Goal: Information Seeking & Learning: Find specific fact

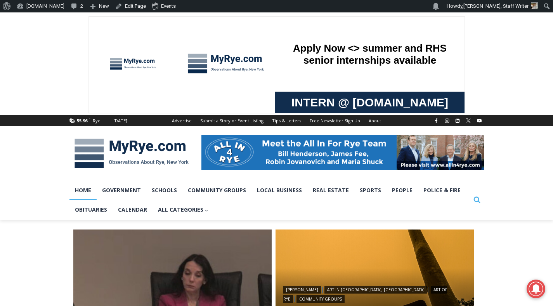
click at [478, 199] on icon "Search" at bounding box center [477, 199] width 7 height 7
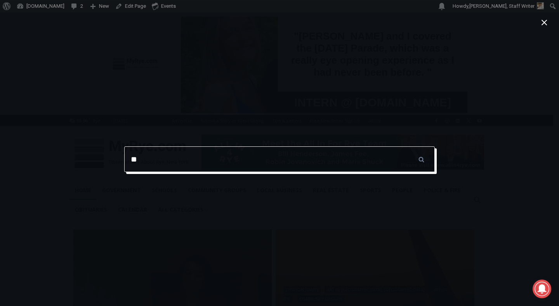
type input "**********"
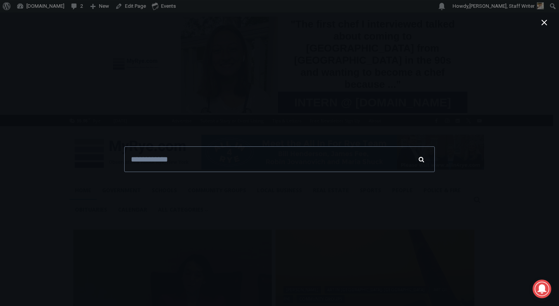
click at [418, 159] on input "******" at bounding box center [421, 159] width 27 height 26
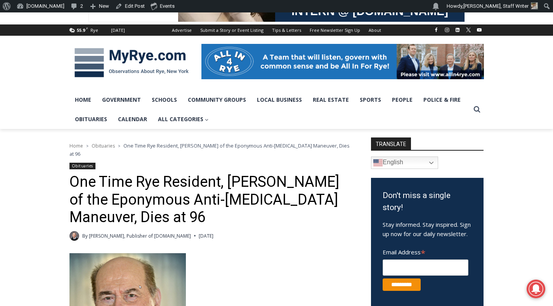
scroll to position [92, 0]
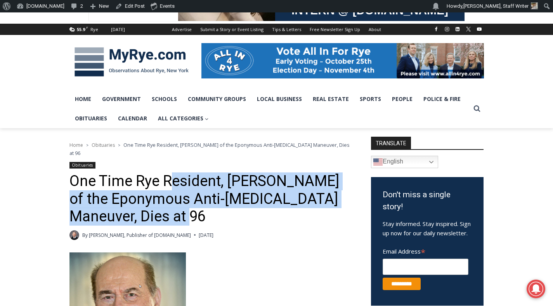
drag, startPoint x: 169, startPoint y: 209, endPoint x: 168, endPoint y: 178, distance: 30.7
click at [168, 178] on h1 "One Time Rye Resident, Dr. Henry Heimlich of the Eponymous Anti-Choking Maneuve…" at bounding box center [211, 198] width 282 height 53
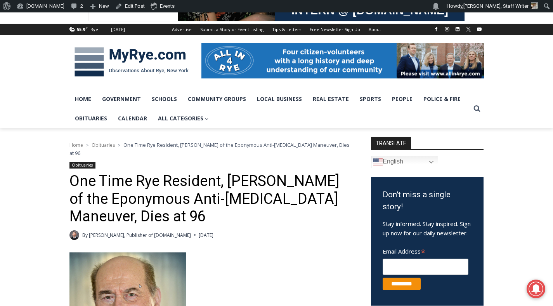
scroll to position [162, 0]
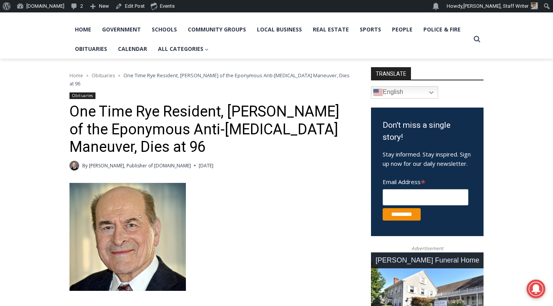
click at [141, 115] on h1 "One Time Rye Resident, Dr. Henry Heimlich of the Eponymous Anti-Choking Maneuve…" at bounding box center [211, 129] width 282 height 53
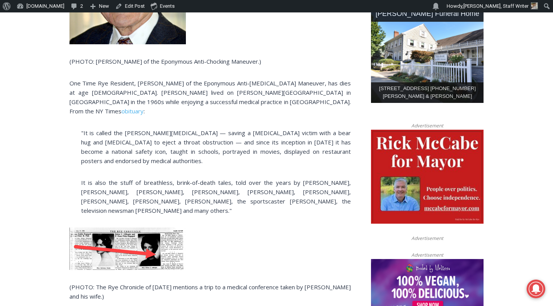
scroll to position [408, 0]
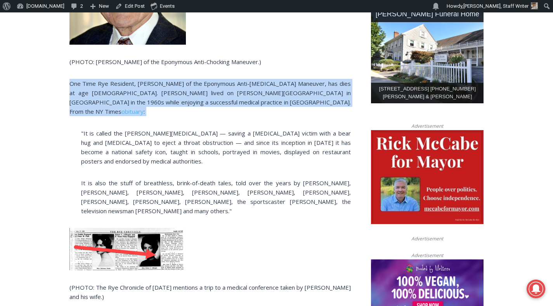
drag, startPoint x: 60, startPoint y: 72, endPoint x: 58, endPoint y: 104, distance: 31.9
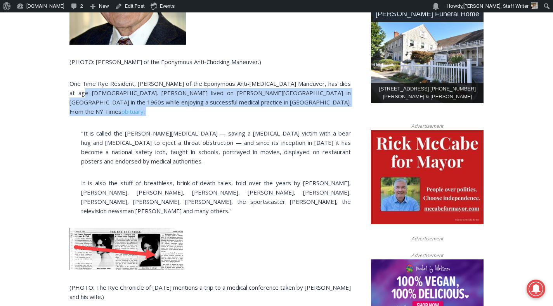
drag, startPoint x: 59, startPoint y: 103, endPoint x: 65, endPoint y: 82, distance: 21.9
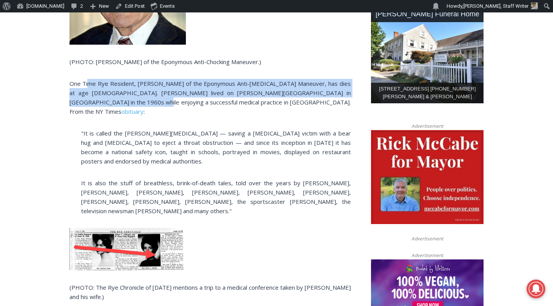
drag, startPoint x: 89, startPoint y: 76, endPoint x: 92, endPoint y: 96, distance: 20.6
click at [92, 96] on p "One Time Rye Resident, Dr. Henry Heimlich of the Eponymous Anti-Choking Maneuve…" at bounding box center [211, 97] width 282 height 37
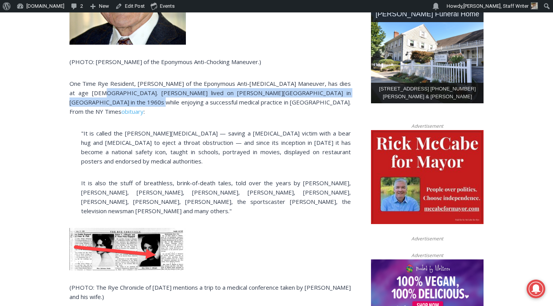
drag, startPoint x: 86, startPoint y: 85, endPoint x: 87, endPoint y: 94, distance: 9.4
click at [87, 94] on p "One Time Rye Resident, Dr. Henry Heimlich of the Eponymous Anti-Choking Maneuve…" at bounding box center [211, 97] width 282 height 37
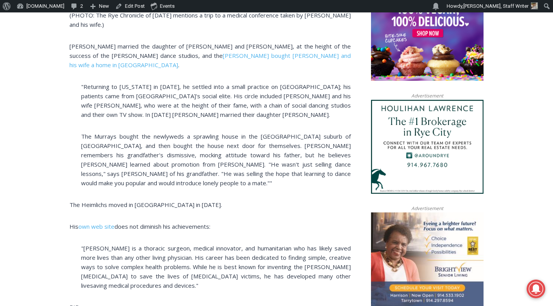
scroll to position [701, 0]
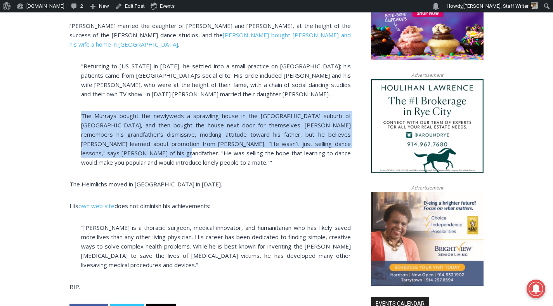
drag, startPoint x: 72, startPoint y: 84, endPoint x: 102, endPoint y: 113, distance: 41.7
click at [102, 113] on p "The Murrays bought the newlyweds a sprawling house in the leafy Westchester sub…" at bounding box center [211, 139] width 282 height 56
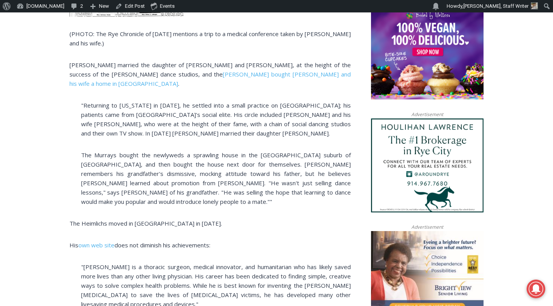
scroll to position [567, 0]
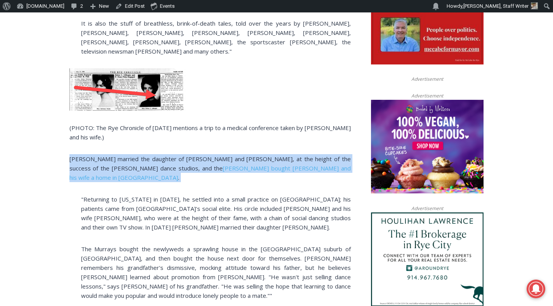
drag, startPoint x: 58, startPoint y: 131, endPoint x: 55, endPoint y: 152, distance: 21.2
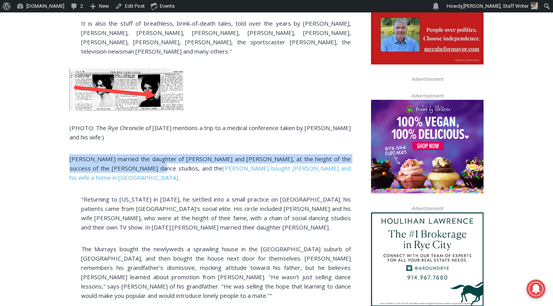
drag, startPoint x: 65, startPoint y: 129, endPoint x: 129, endPoint y: 141, distance: 64.8
copy p "Heimlich married the daughter of Arthur and Kathryn Murray, at the height of th…"
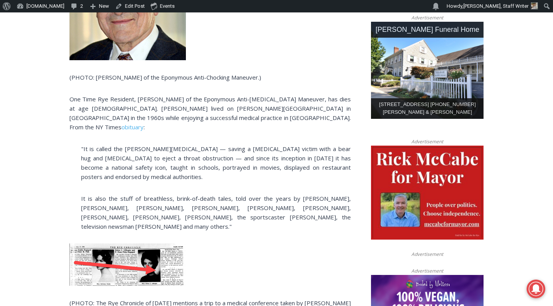
scroll to position [393, 0]
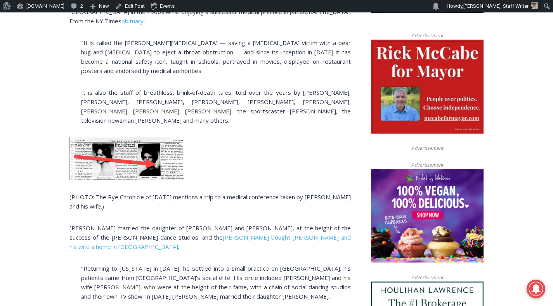
scroll to position [648, 0]
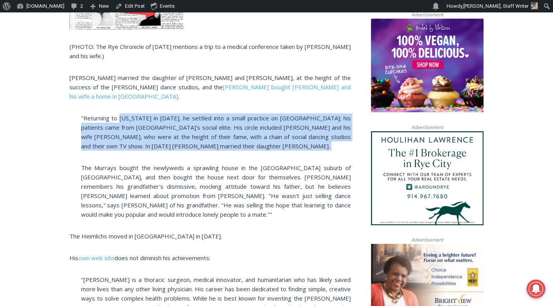
drag, startPoint x: 120, startPoint y: 82, endPoint x: 136, endPoint y: 122, distance: 42.8
click at [136, 122] on div "(PHOTO: Dr. Heimlich of the Eponymous Anti-Chocking Maneuver.) One Time Rye Res…" at bounding box center [211, 34] width 282 height 676
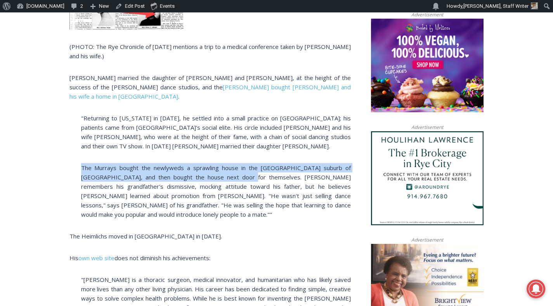
drag, startPoint x: 83, startPoint y: 131, endPoint x: 219, endPoint y: 137, distance: 136.1
click at [219, 163] on p "The Murrays bought the newlyweds a sprawling house in the leafy Westchester sub…" at bounding box center [211, 191] width 282 height 56
copy p "The Murrays bought the newlyweds a sprawling house in the leafy Westchester sub…"
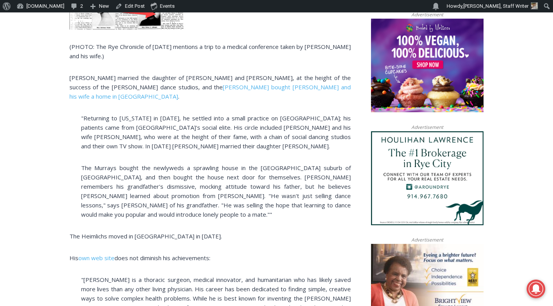
click at [165, 176] on p "The Murrays bought the newlyweds a sprawling house in the leafy Westchester sub…" at bounding box center [211, 191] width 282 height 56
click at [178, 83] on link "Murrays bought Heimlich and his wife a home in Rye" at bounding box center [211, 91] width 282 height 17
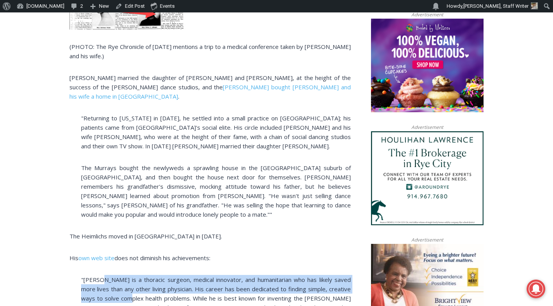
drag, startPoint x: 103, startPoint y: 243, endPoint x: 130, endPoint y: 264, distance: 34.3
click at [130, 275] on p ""Dr. Henry J. Heimlich is a thoracic surgeon, medical innovator, and humanitari…" at bounding box center [211, 298] width 282 height 47
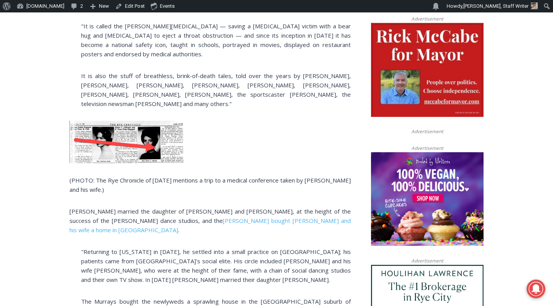
scroll to position [449, 0]
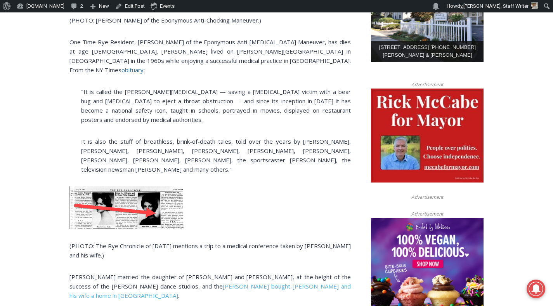
click at [144, 66] on link "obituary" at bounding box center [133, 70] width 22 height 8
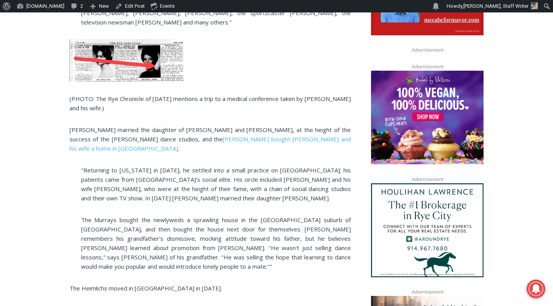
scroll to position [596, 0]
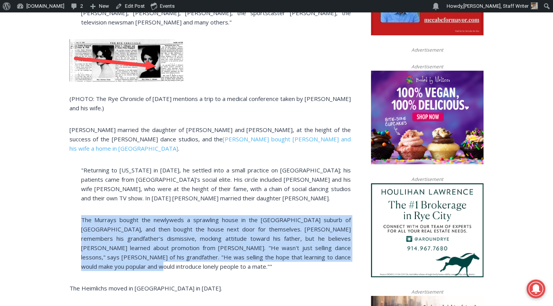
drag, startPoint x: 94, startPoint y: 230, endPoint x: 75, endPoint y: 178, distance: 56.0
click at [75, 178] on div "(PHOTO: Dr. Heimlich of the Eponymous Anti-Chocking Maneuver.) One Time Rye Res…" at bounding box center [211, 86] width 282 height 676
copy p "The Murrays bought the newlyweds a sprawling house in the leafy Westchester sub…"
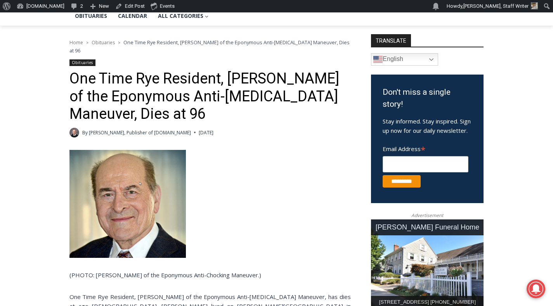
scroll to position [280, 0]
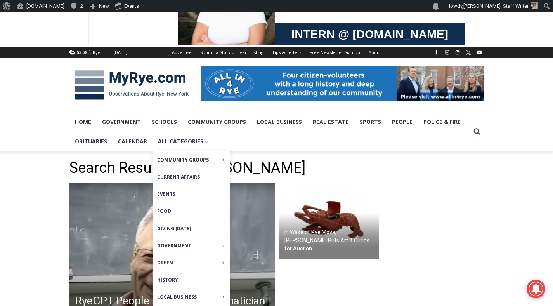
scroll to position [261, 0]
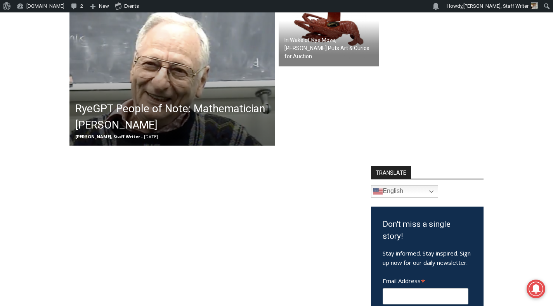
drag, startPoint x: 150, startPoint y: 104, endPoint x: 211, endPoint y: 1, distance: 120.1
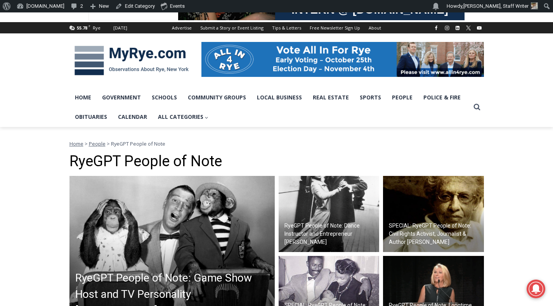
scroll to position [256, 0]
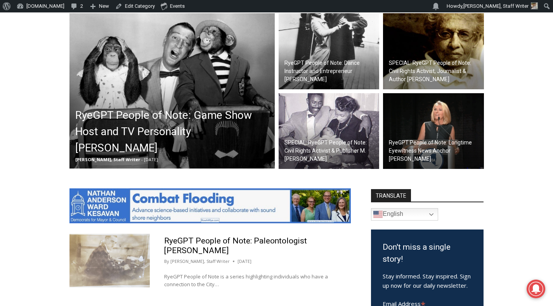
click at [148, 92] on img at bounding box center [172, 90] width 205 height 155
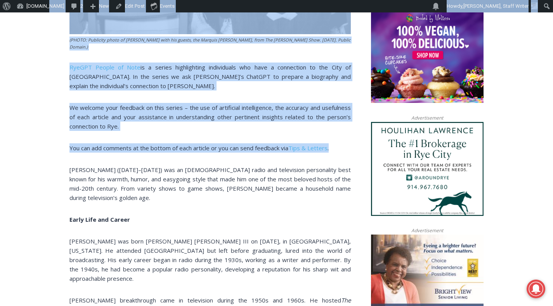
scroll to position [459, 0]
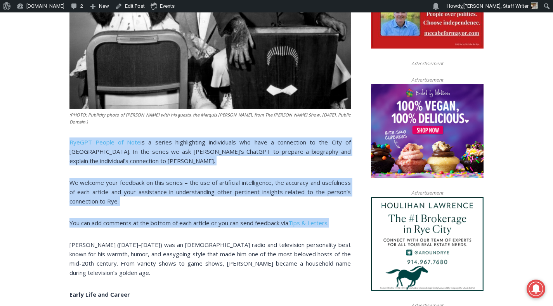
drag, startPoint x: 341, startPoint y: 82, endPoint x: 58, endPoint y: 122, distance: 286.0
copy div "RyeGPT People of Note is a series highlighting individuals who have a connectio…"
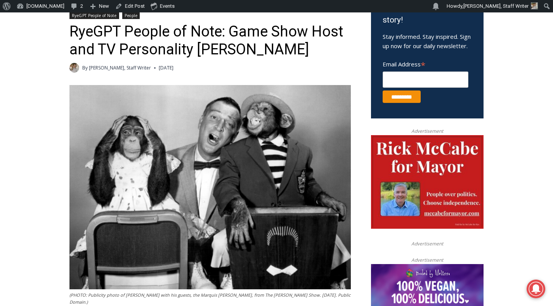
scroll to position [73, 0]
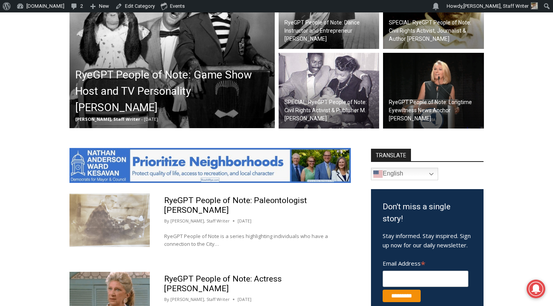
scroll to position [252, 0]
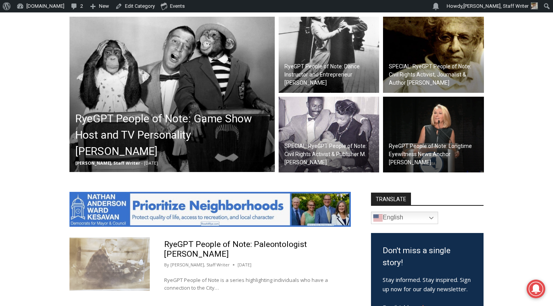
click at [305, 65] on h2 "RyeGPT People of Note: Dance Instructor and Entrepreneur Arthur Murray" at bounding box center [331, 75] width 93 height 24
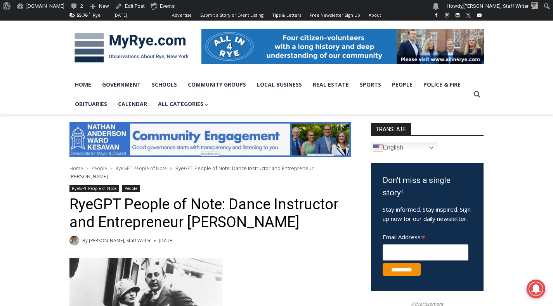
scroll to position [262, 0]
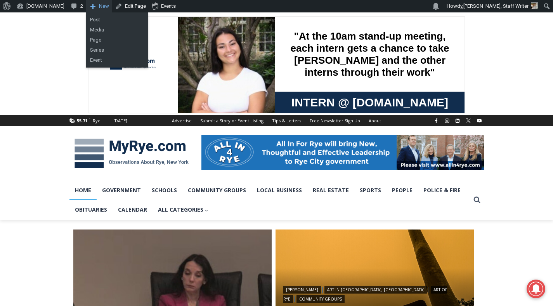
click at [87, 7] on link "New" at bounding box center [99, 6] width 26 height 12
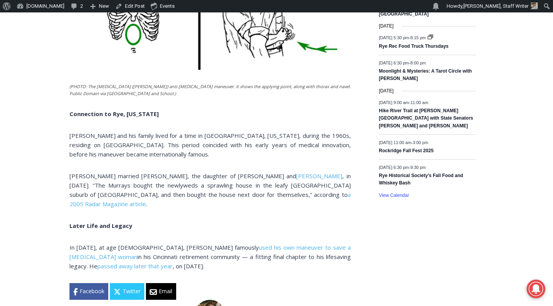
scroll to position [1264, 0]
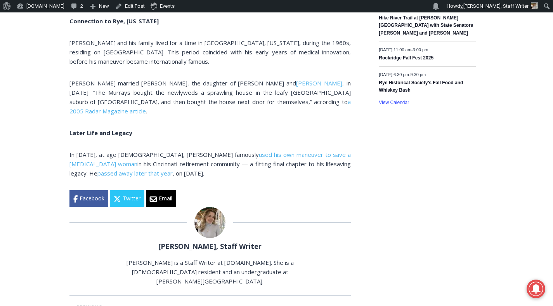
click at [249, 79] on span ", in 1951. “The Murrays bought the newlyweds a sprawling house in the leafy Wes…" at bounding box center [211, 92] width 282 height 26
click at [296, 79] on span "Arthur Murray" at bounding box center [319, 83] width 46 height 8
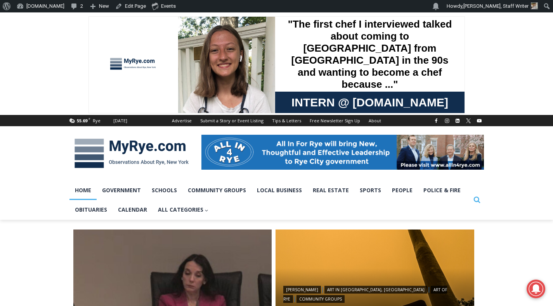
click at [474, 199] on icon "View Search Form" at bounding box center [477, 200] width 7 height 7
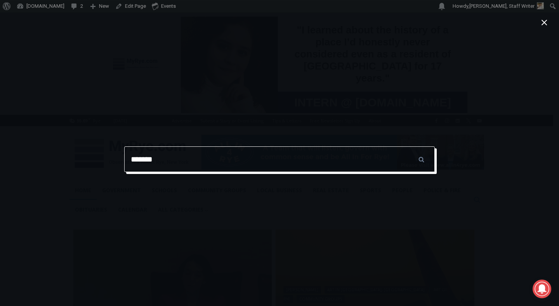
type input "*******"
click at [408, 146] on input "******" at bounding box center [421, 159] width 27 height 26
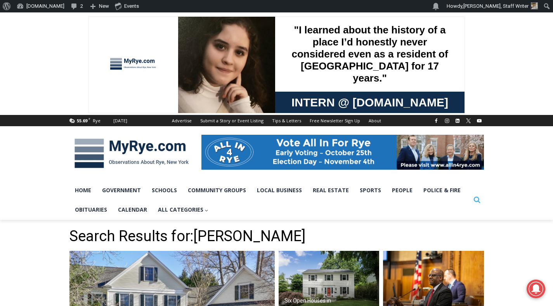
click at [477, 202] on icon "Search" at bounding box center [477, 199] width 7 height 7
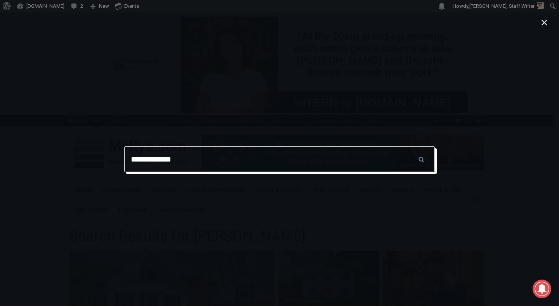
type input "**********"
click at [408, 146] on input "******" at bounding box center [421, 159] width 27 height 26
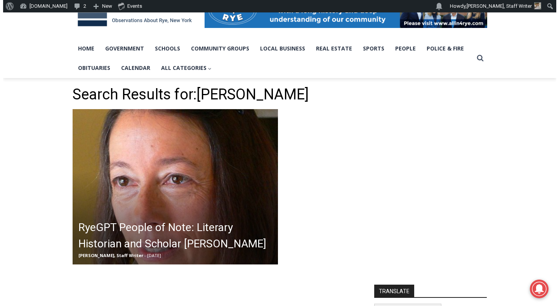
scroll to position [151, 0]
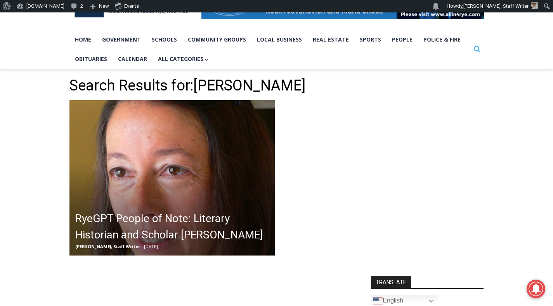
click at [475, 47] on icon "Search" at bounding box center [477, 48] width 7 height 7
type input "**********"
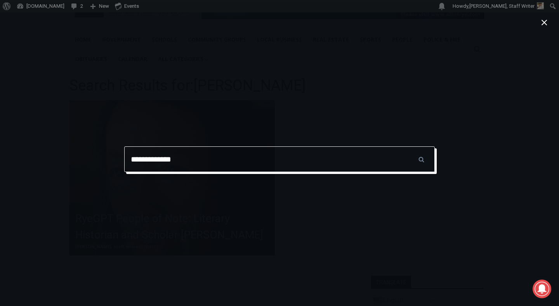
click at [397, 157] on input "**********" at bounding box center [279, 159] width 311 height 26
click at [402, 160] on input "**********" at bounding box center [279, 159] width 311 height 26
type input "**********"
click at [408, 146] on input "******" at bounding box center [421, 159] width 27 height 26
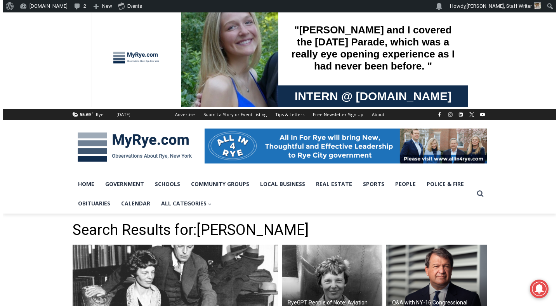
scroll to position [155, 0]
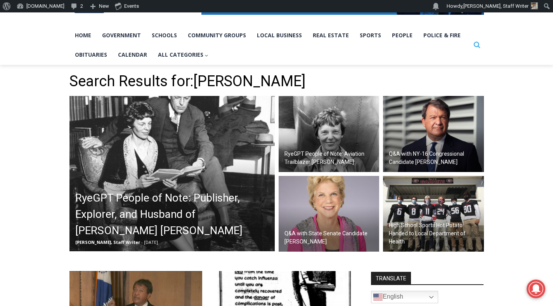
click at [478, 42] on icon "Search" at bounding box center [477, 44] width 7 height 7
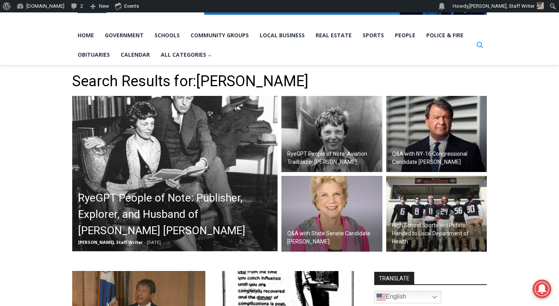
type input "**********"
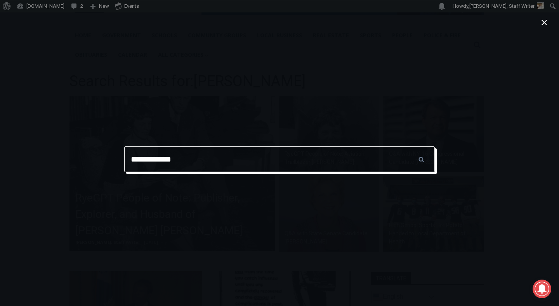
click at [400, 159] on input "**********" at bounding box center [279, 159] width 311 height 26
type input "**********"
click at [408, 146] on input "******" at bounding box center [421, 159] width 27 height 26
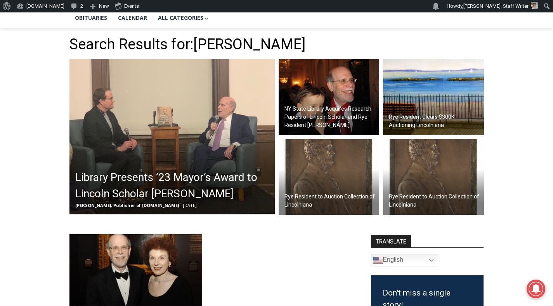
scroll to position [136, 0]
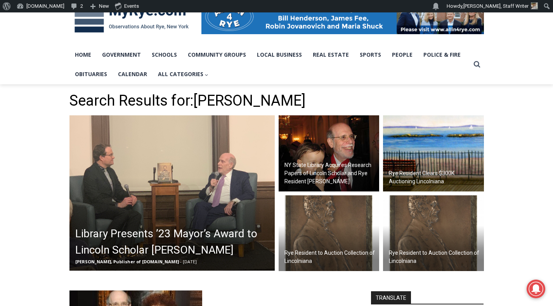
click at [443, 176] on h2 "Rye Resident Clears $300K Auctioning Lincolniana" at bounding box center [435, 177] width 93 height 16
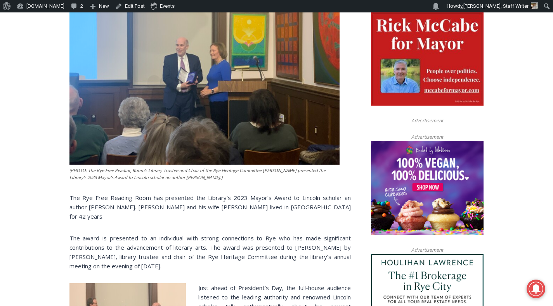
scroll to position [409, 0]
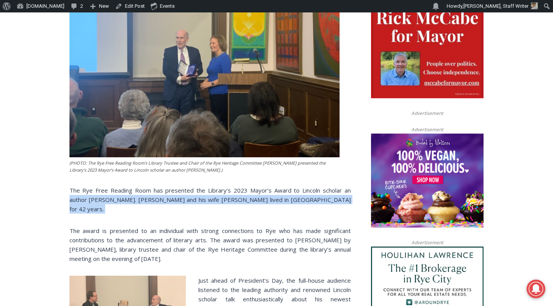
drag, startPoint x: 26, startPoint y: 200, endPoint x: 24, endPoint y: 223, distance: 22.6
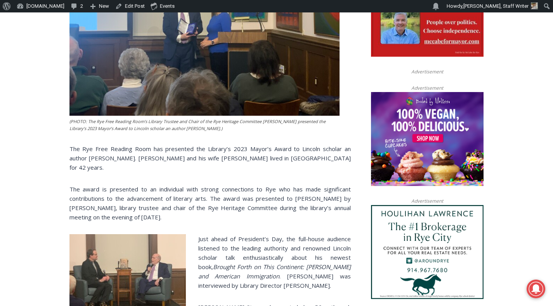
scroll to position [517, 0]
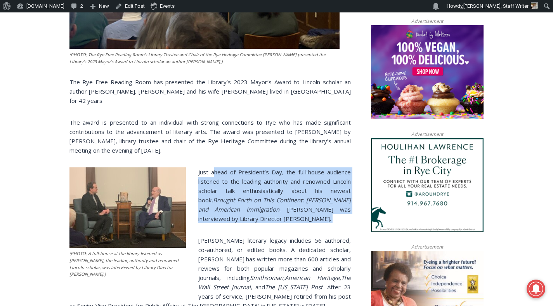
drag, startPoint x: 214, startPoint y: 169, endPoint x: 275, endPoint y: 225, distance: 83.0
click at [275, 225] on div "(PHOTO: The Rye Free Reading Room’s Library Trustee and Chair of the Rye Herita…" at bounding box center [211, 204] width 282 height 717
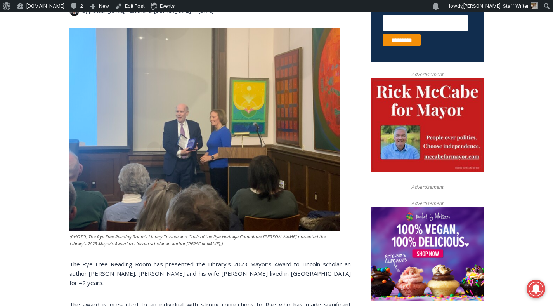
scroll to position [381, 0]
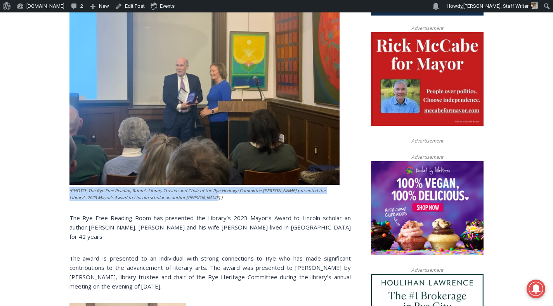
drag, startPoint x: 193, startPoint y: 196, endPoint x: 51, endPoint y: 187, distance: 142.0
copy figcaption "(PHOTO: The Rye Free Reading Room’s Library Trustee and Chair of the Rye Herita…"
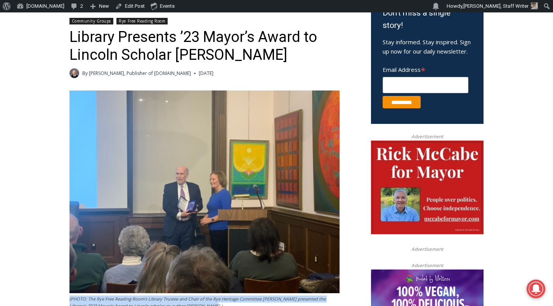
scroll to position [267, 0]
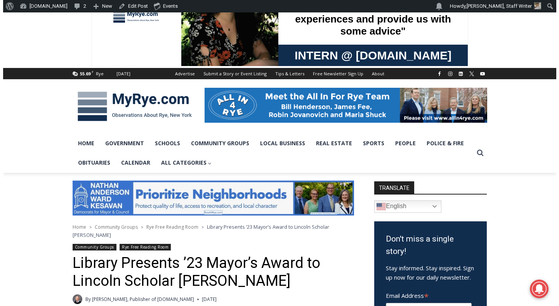
scroll to position [0, 0]
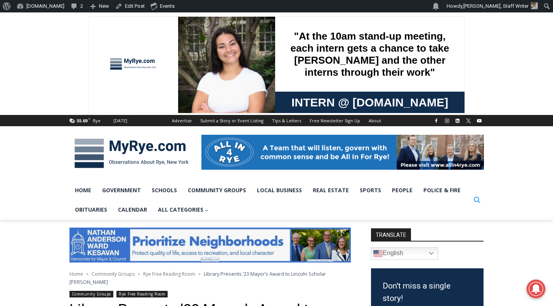
click at [479, 202] on icon "View Search Form" at bounding box center [477, 200] width 7 height 7
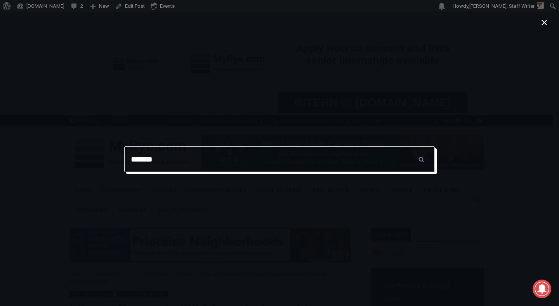
type input "*******"
click at [408, 146] on input "******" at bounding box center [421, 159] width 27 height 26
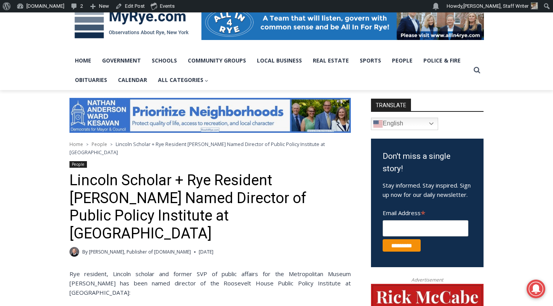
scroll to position [193, 0]
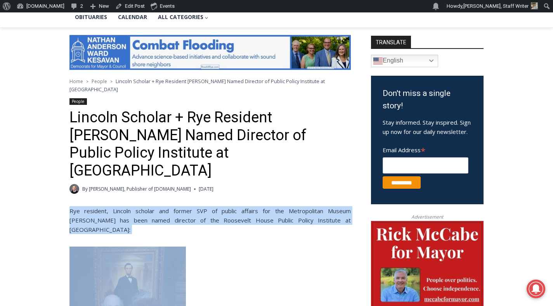
drag, startPoint x: 65, startPoint y: 184, endPoint x: 59, endPoint y: 203, distance: 19.4
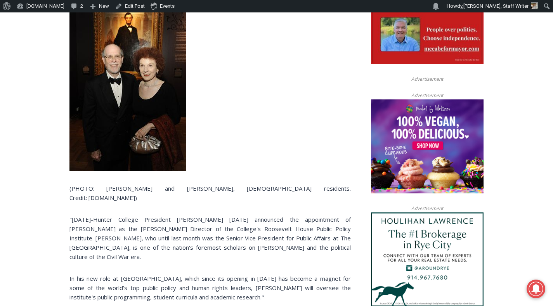
scroll to position [442, 0]
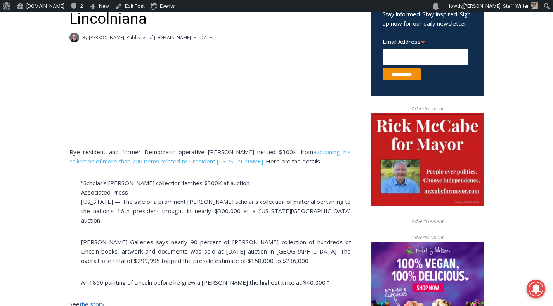
click at [88, 300] on link "the story" at bounding box center [92, 304] width 25 height 8
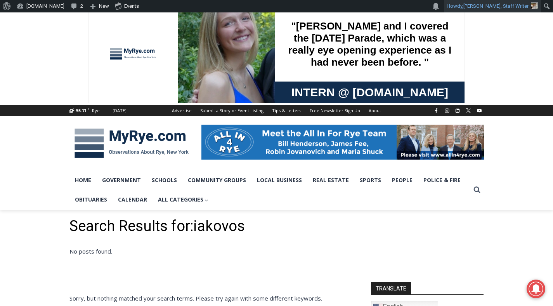
scroll to position [12, 0]
